Goal: Find specific page/section: Find specific page/section

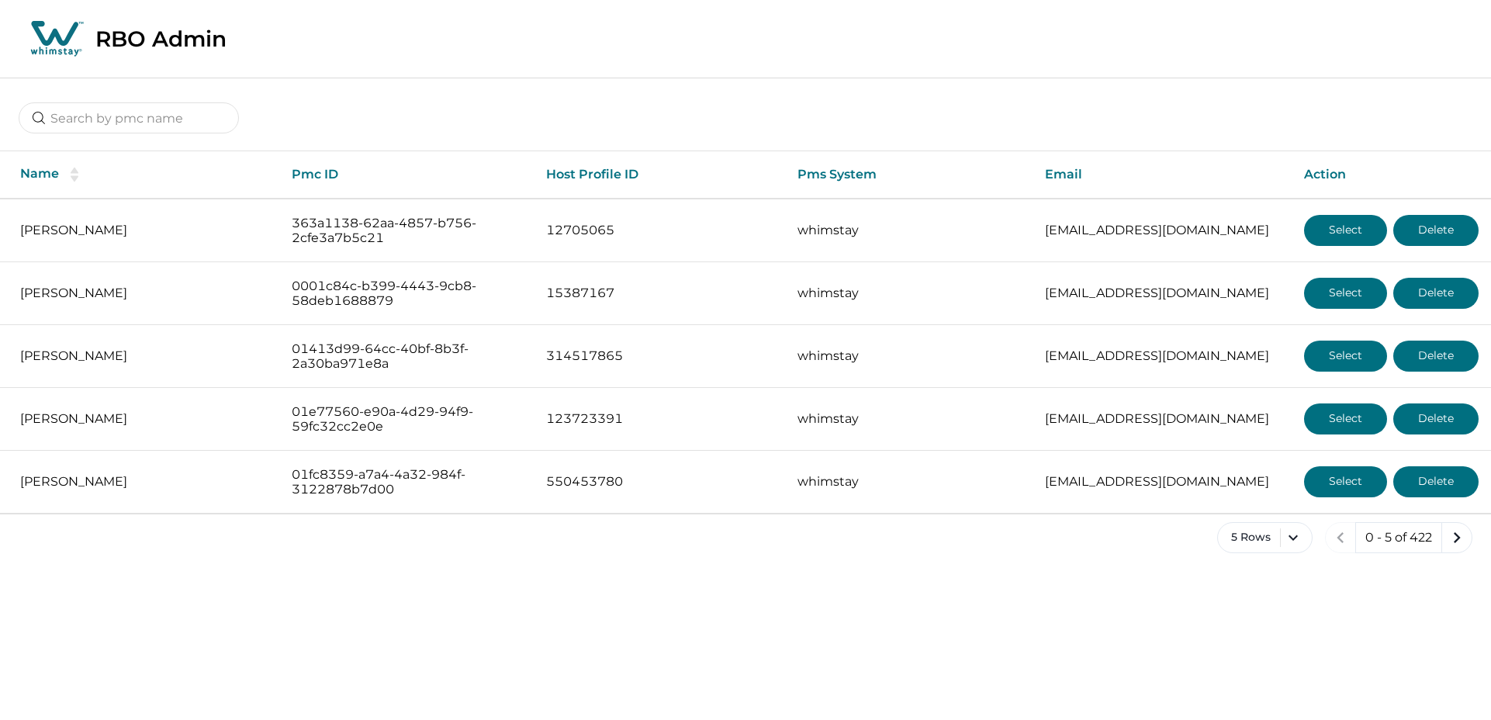
click at [99, 136] on div "Name Pmc ID Host Profile ID Pms System Email Action [PERSON_NAME] 363a1138-62aa…" at bounding box center [745, 328] width 1491 height 500
click at [111, 120] on input at bounding box center [129, 117] width 220 height 31
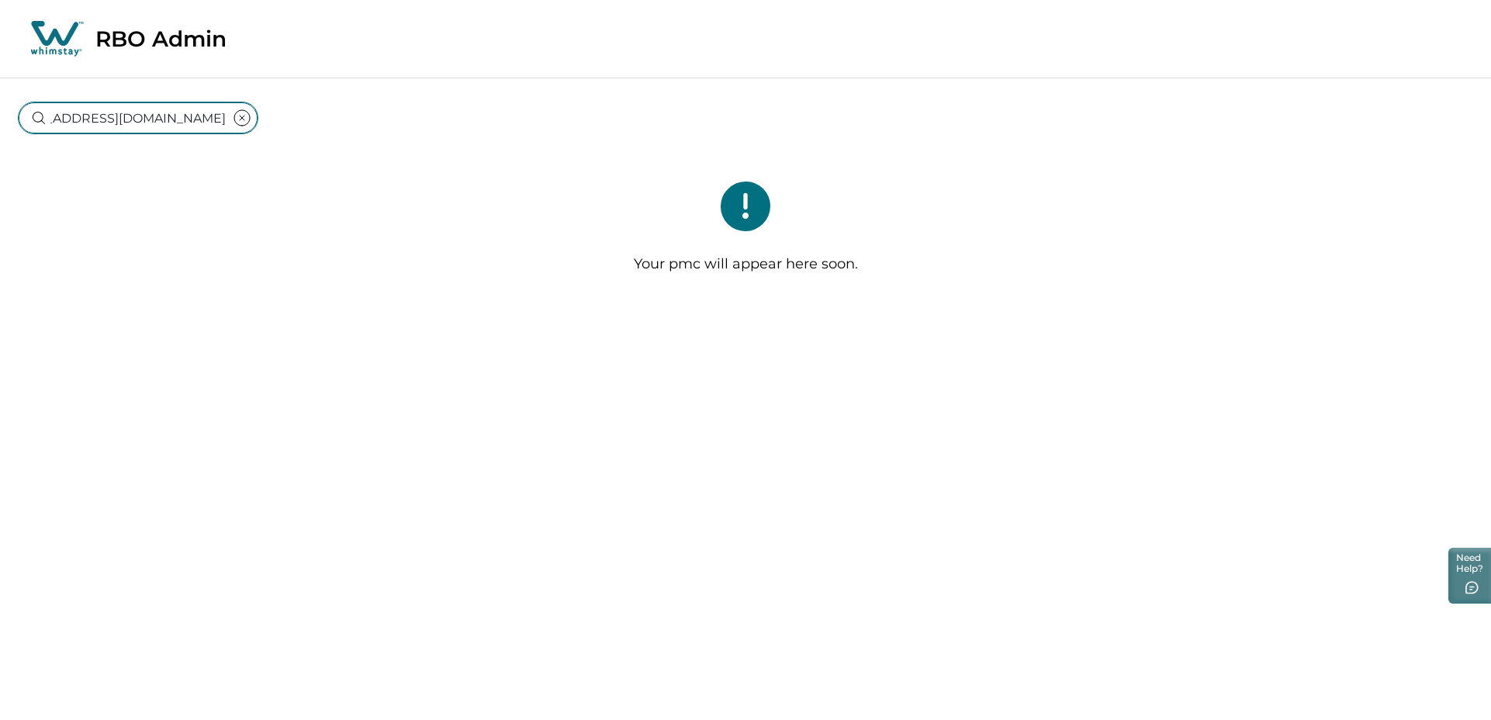
type input "tnlivinpropertysolutions@gmail.com"
click at [233, 120] on icon "clear input" at bounding box center [242, 118] width 19 height 19
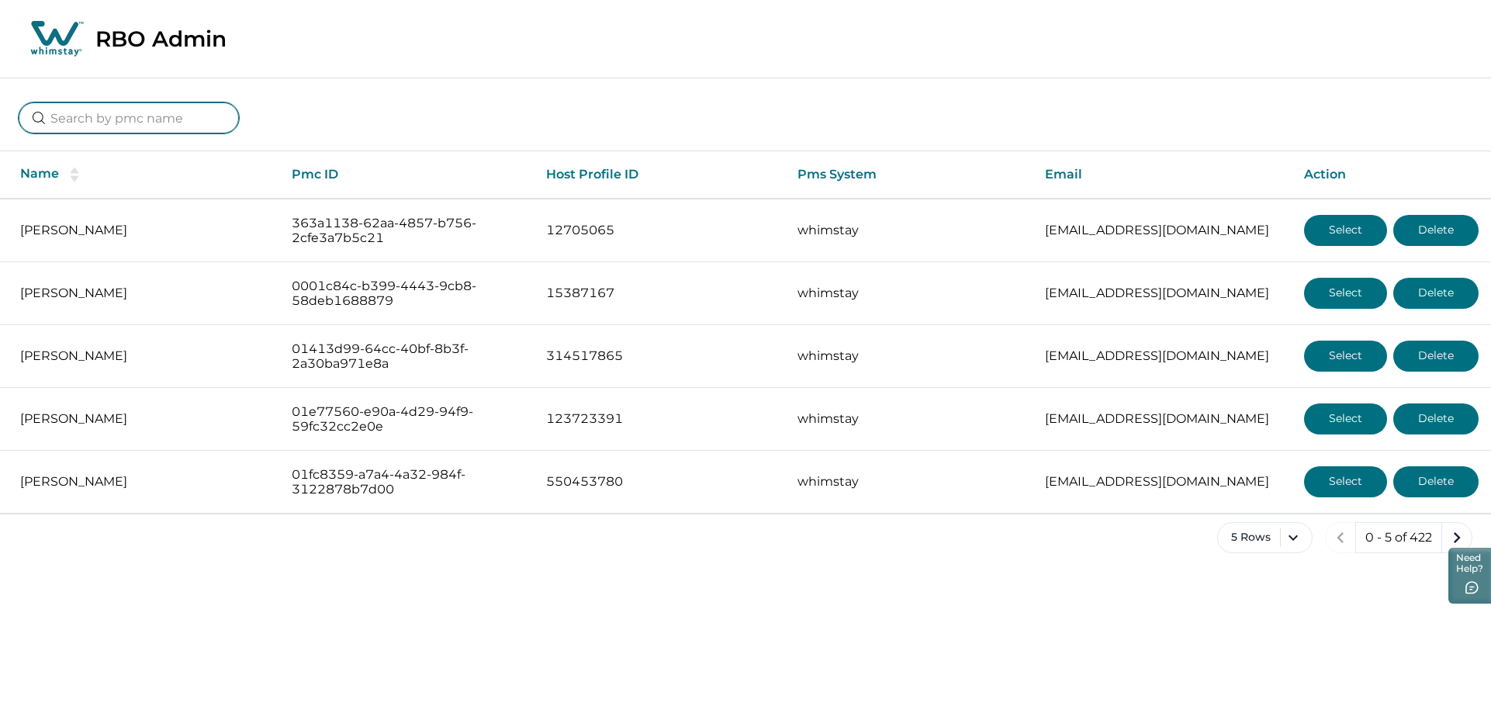
click at [133, 124] on input at bounding box center [129, 117] width 220 height 31
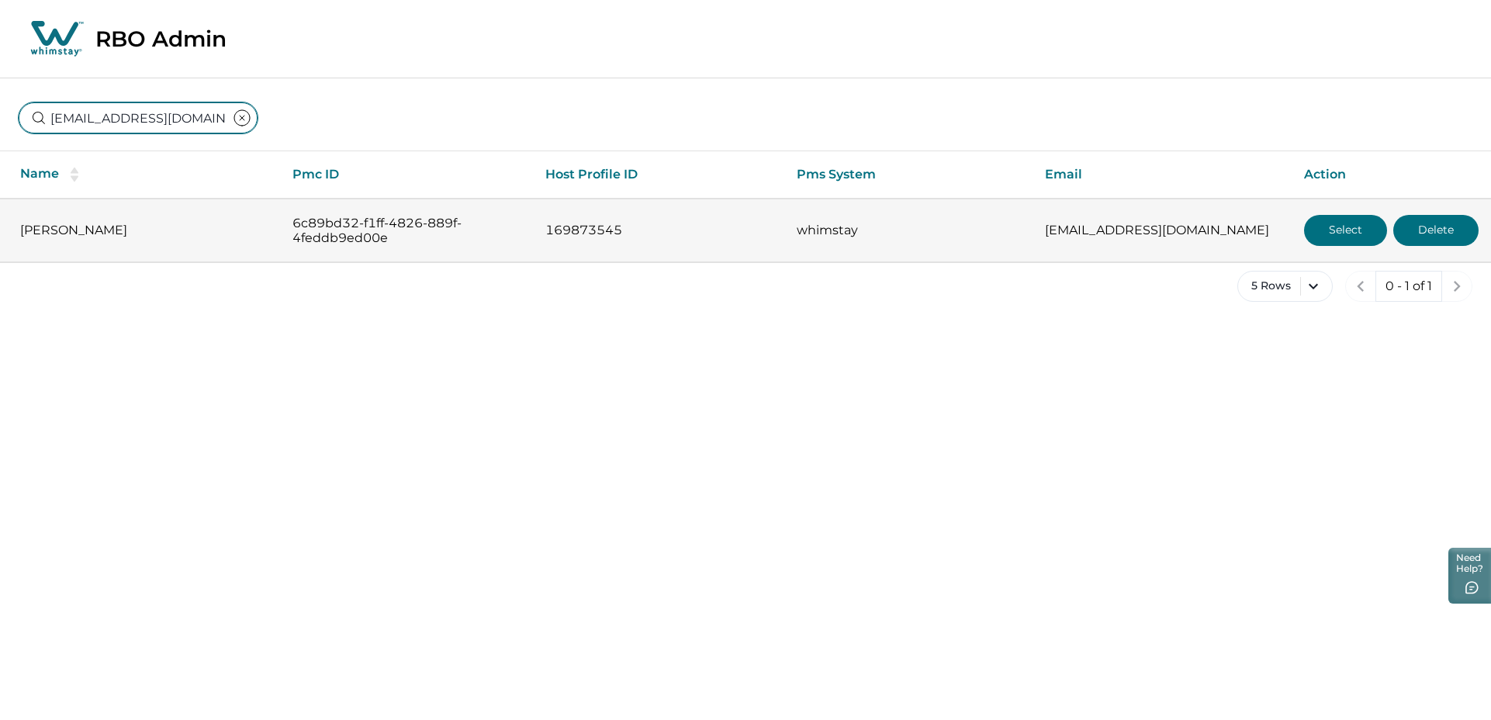
type input "[EMAIL_ADDRESS][DOMAIN_NAME]"
click at [1312, 228] on button "Select" at bounding box center [1345, 230] width 83 height 31
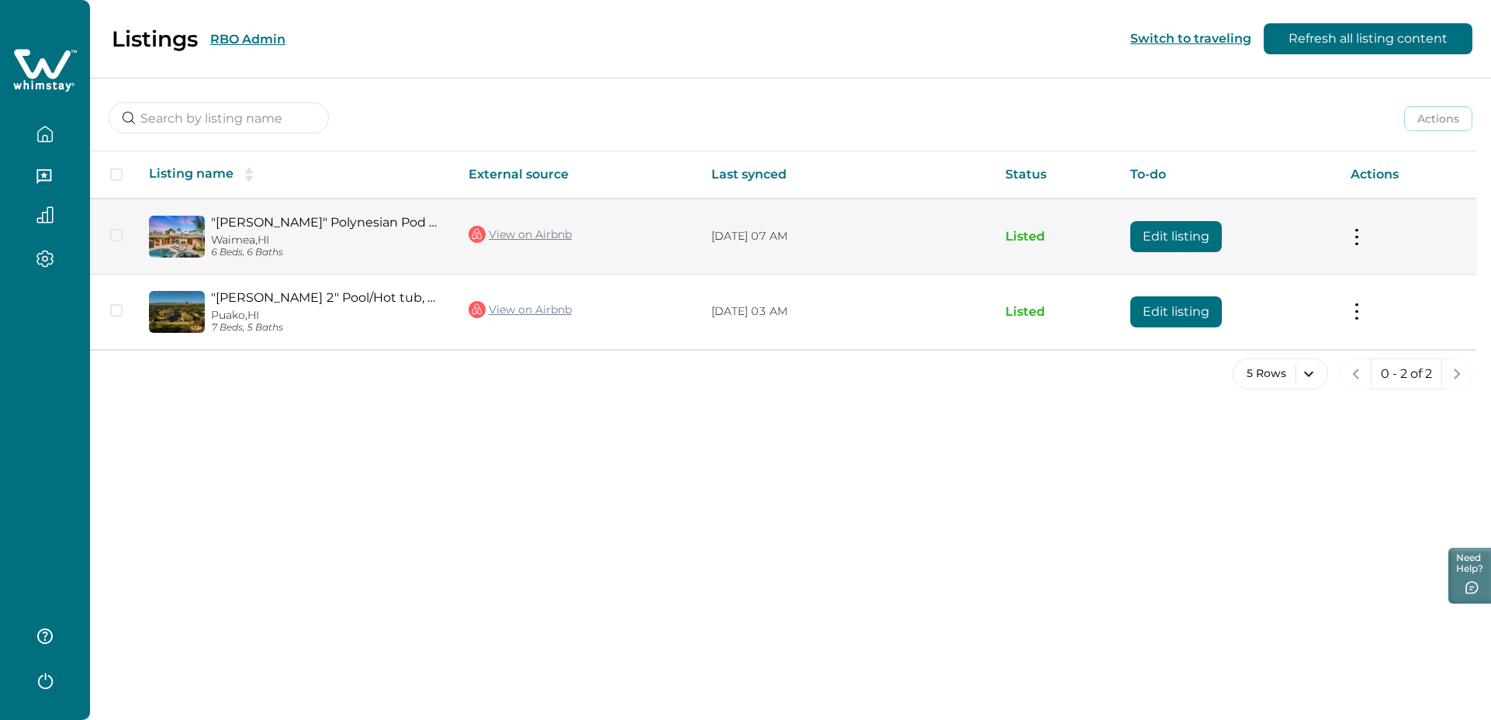
click at [1354, 240] on button at bounding box center [1356, 236] width 12 height 16
click at [1259, 312] on button "View listing on Whimstay" at bounding box center [1266, 307] width 178 height 29
